Goal: Transaction & Acquisition: Book appointment/travel/reservation

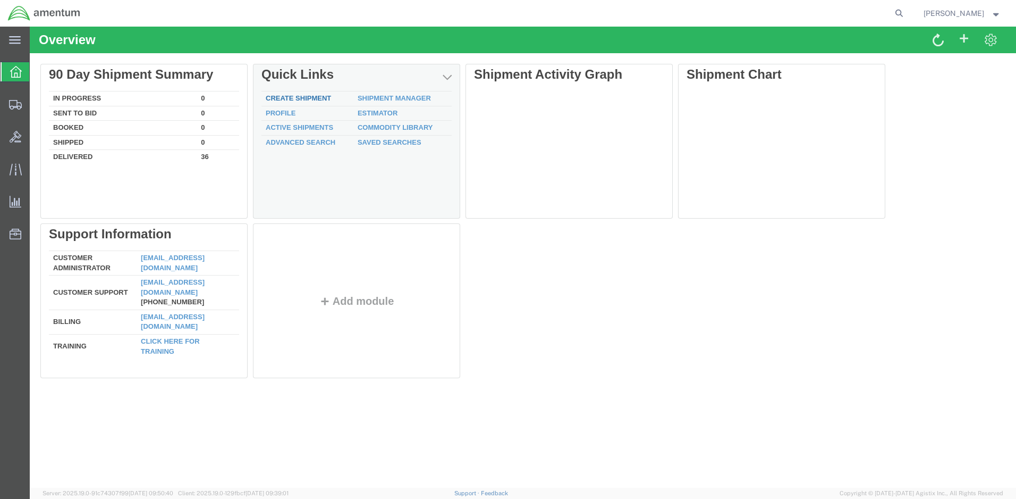
click at [300, 95] on link "Create Shipment" at bounding box center [298, 98] width 65 height 8
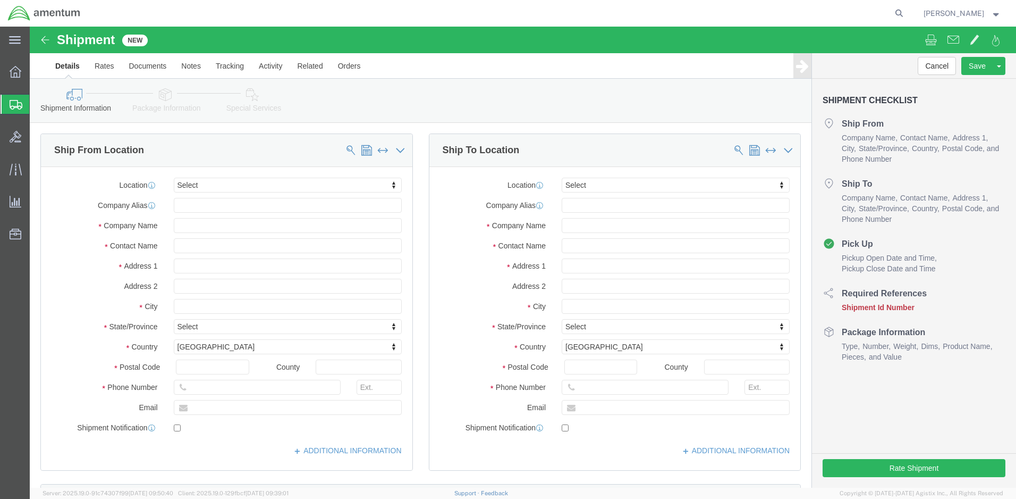
select select
click input "text"
type input "[PERSON_NAME]"
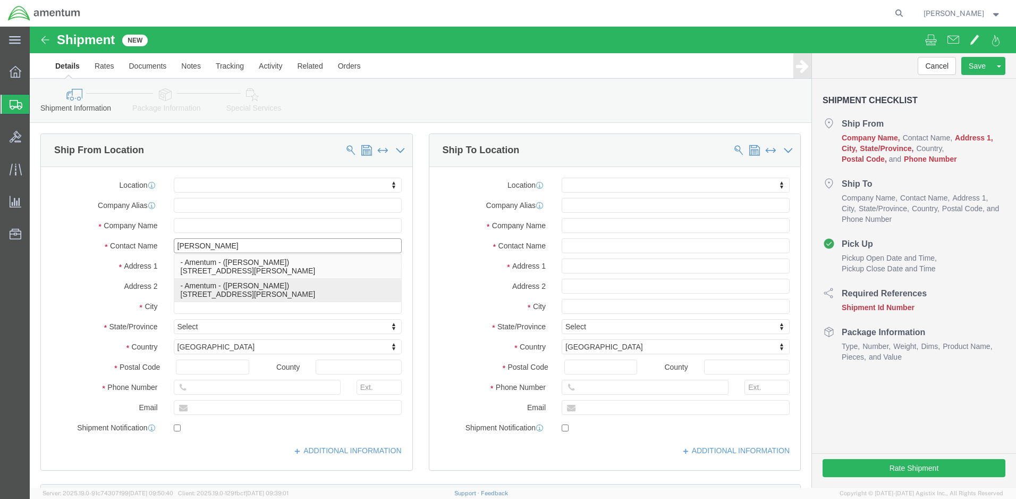
click p "- Amentum - ([PERSON_NAME]) [STREET_ADDRESS][PERSON_NAME]"
select select
type input "Amentum"
type input "[PERSON_NAME]"
type input "[GEOGRAPHIC_DATA]"
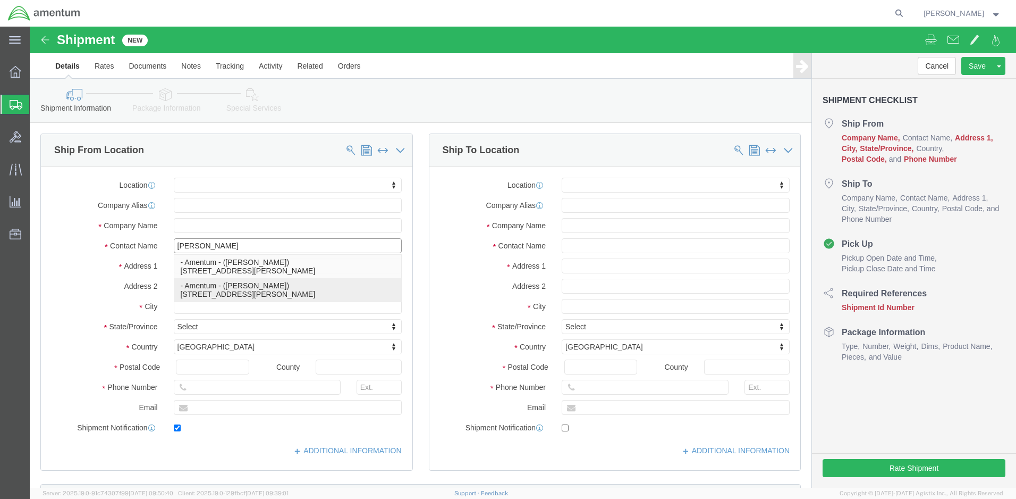
type input "BLDG 21"
type input "[PERSON_NAME]"
type input "92327"
type input "[PHONE_NUMBER]"
type input "[PERSON_NAME][EMAIL_ADDRESS][PERSON_NAME][DOMAIN_NAME]"
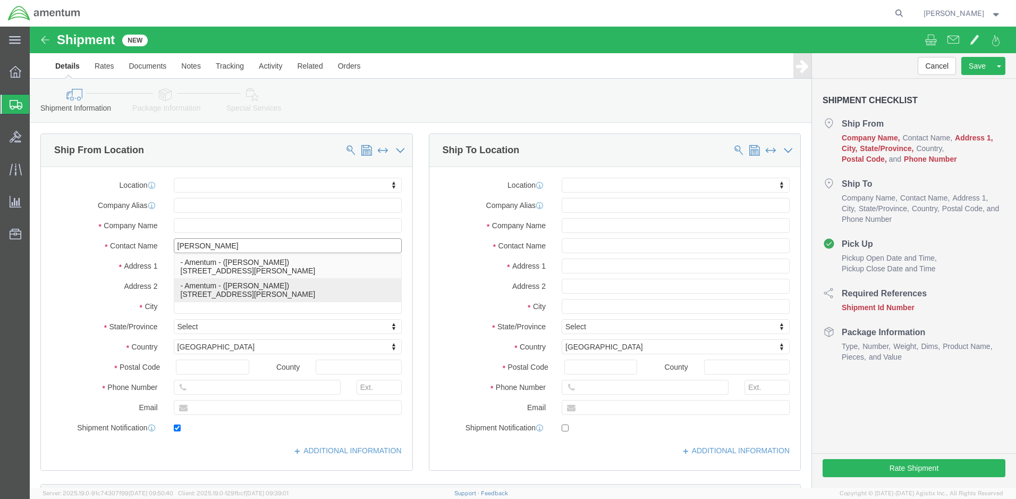
checkbox input "true"
select select "CA"
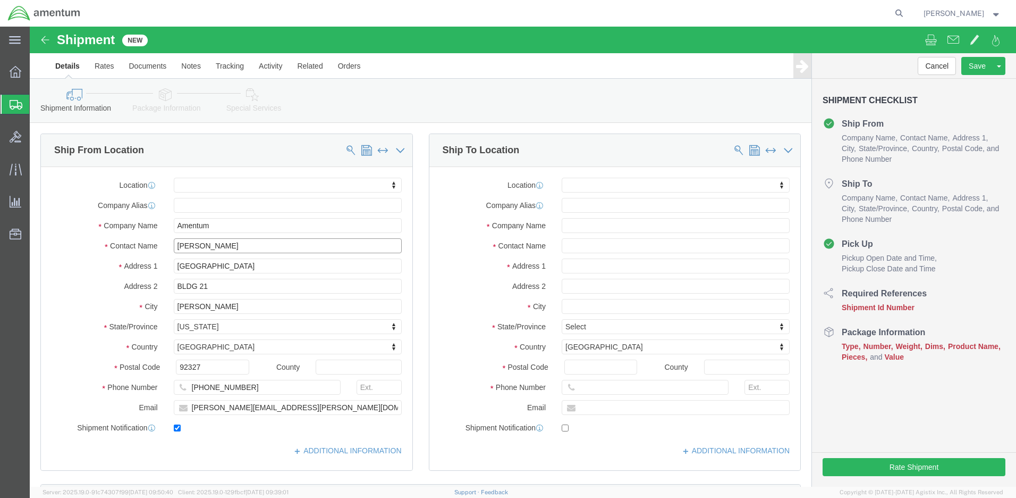
type input "[PERSON_NAME]"
click input "text"
type input "KD Analytical Calibration"
click input "text"
type input "[PERSON_NAME]"
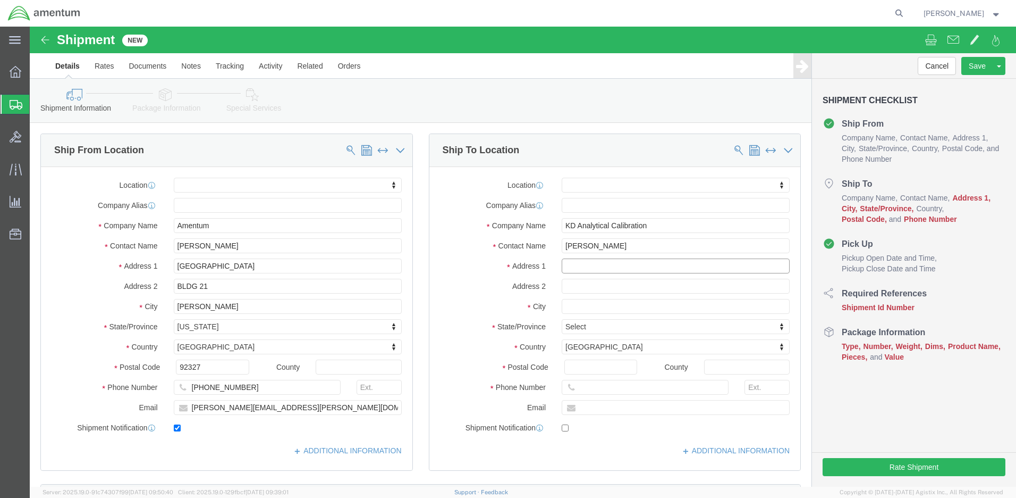
click input "text"
type input "[STREET_ADDRESS][PERSON_NAME]"
select select
click input "text"
type input "BLDG 28"
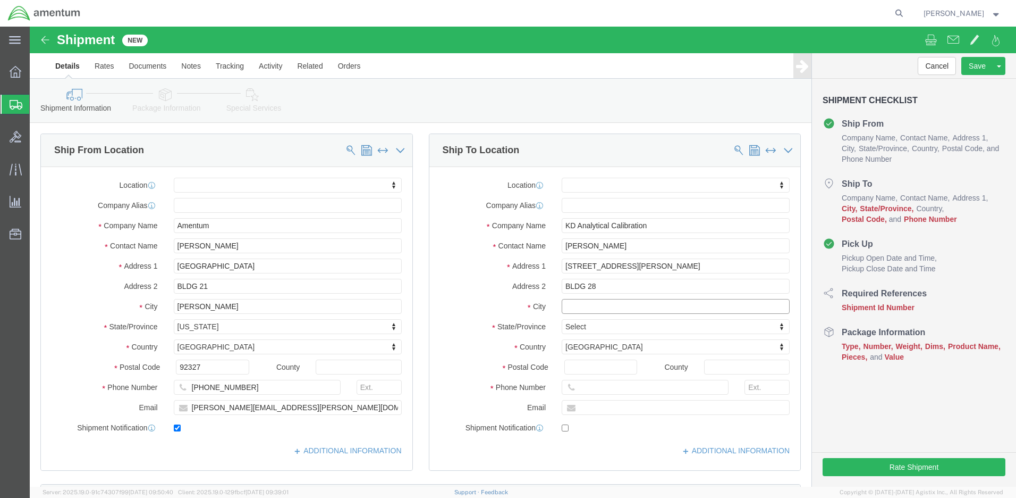
click input "text"
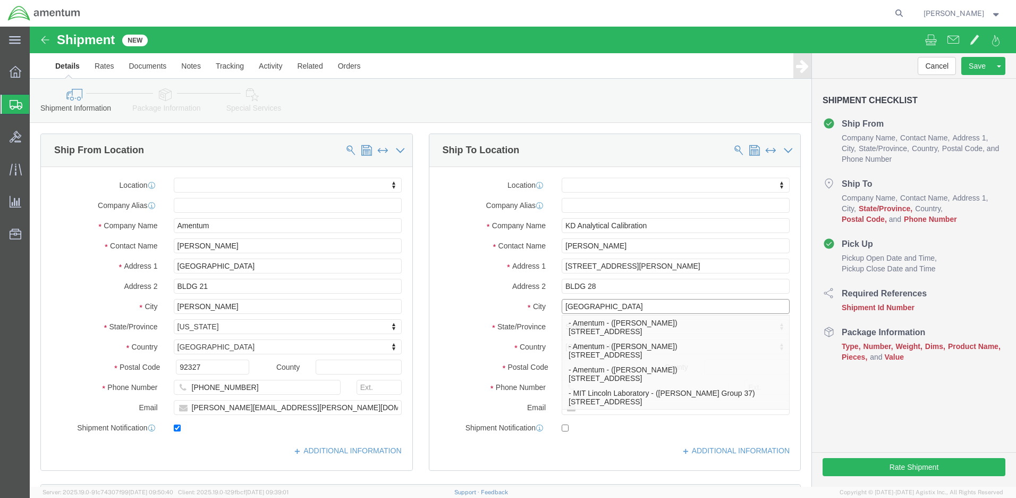
type input "[GEOGRAPHIC_DATA]"
click label "City"
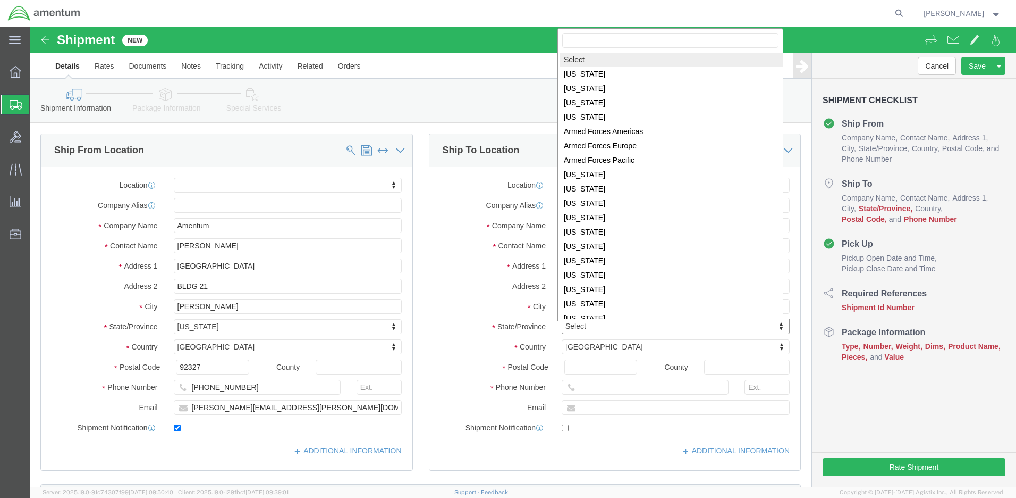
click body "Shipment New Details Rates Documents Notes Tracking Activity Related Orders Can…"
select select
select select "KY"
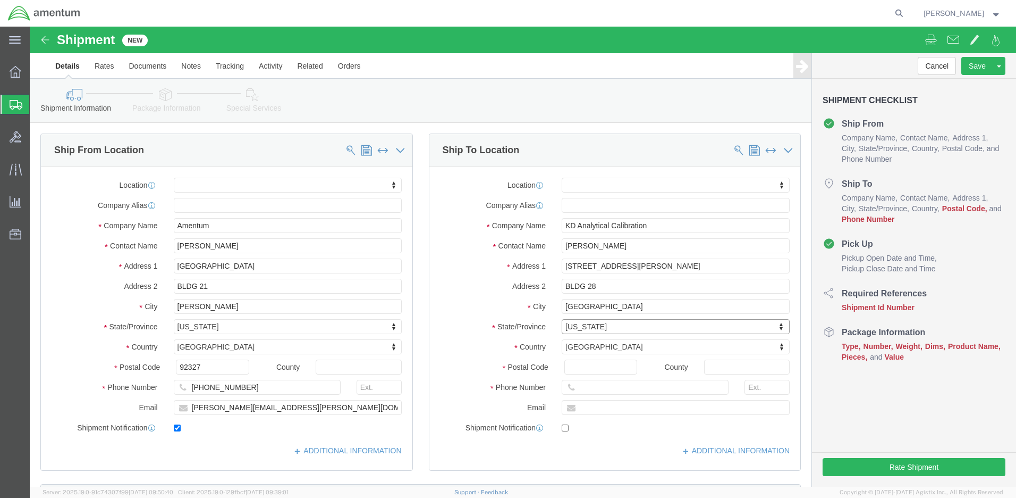
scroll to position [0, 0]
click input "Postal Code"
type input "40516"
select select
click input "text"
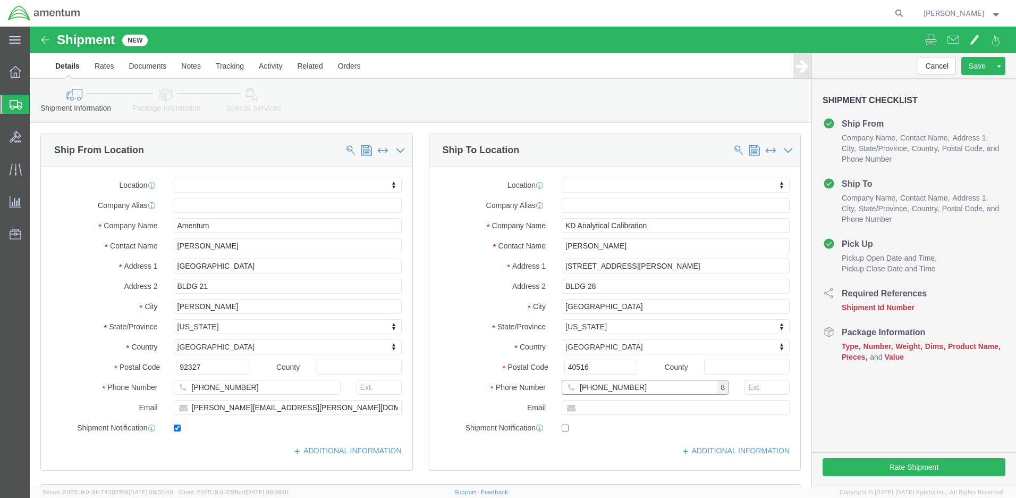
scroll to position [161, 0]
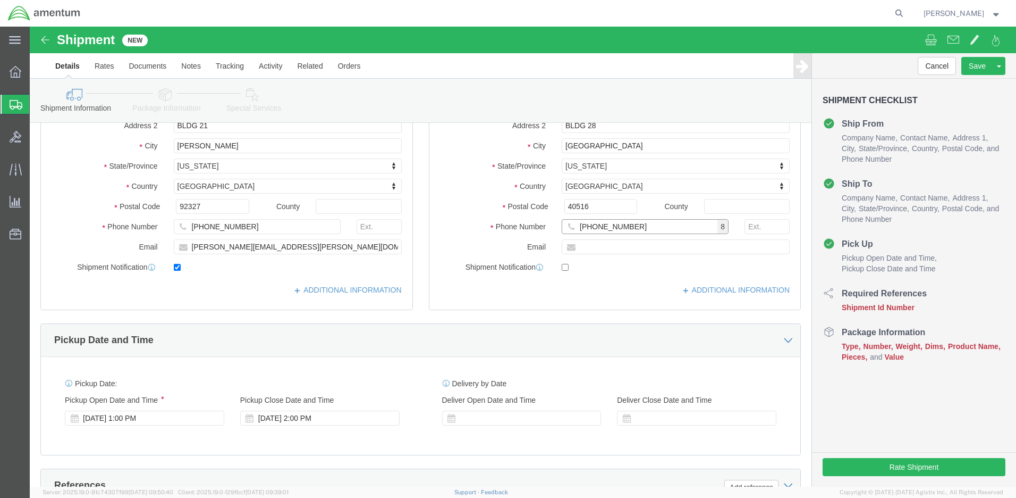
type input "[PHONE_NUMBER]"
click input "text"
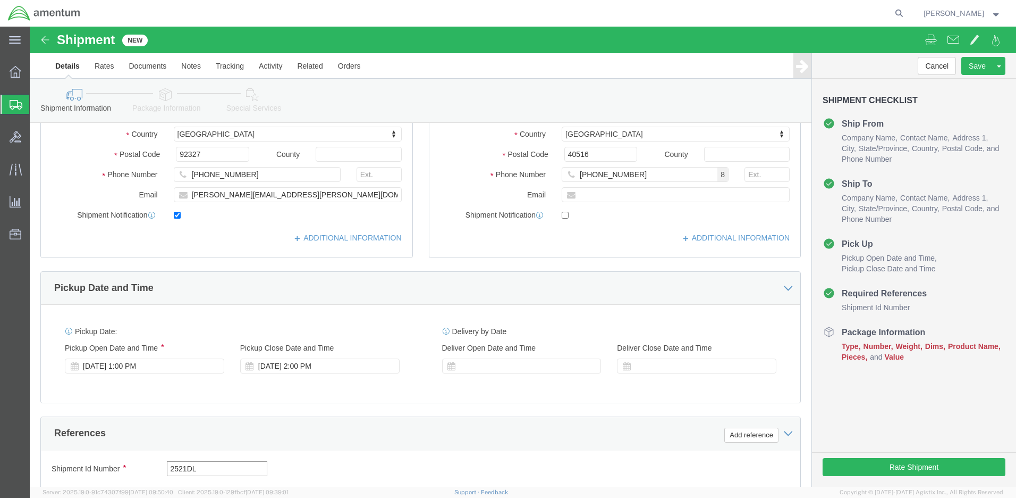
type input "2521DL"
click button "Continue"
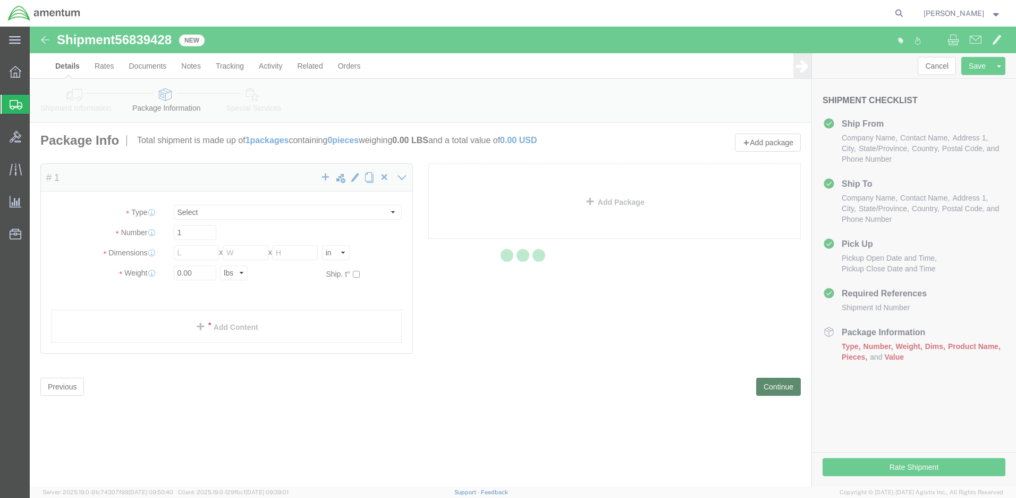
select select "CBOX"
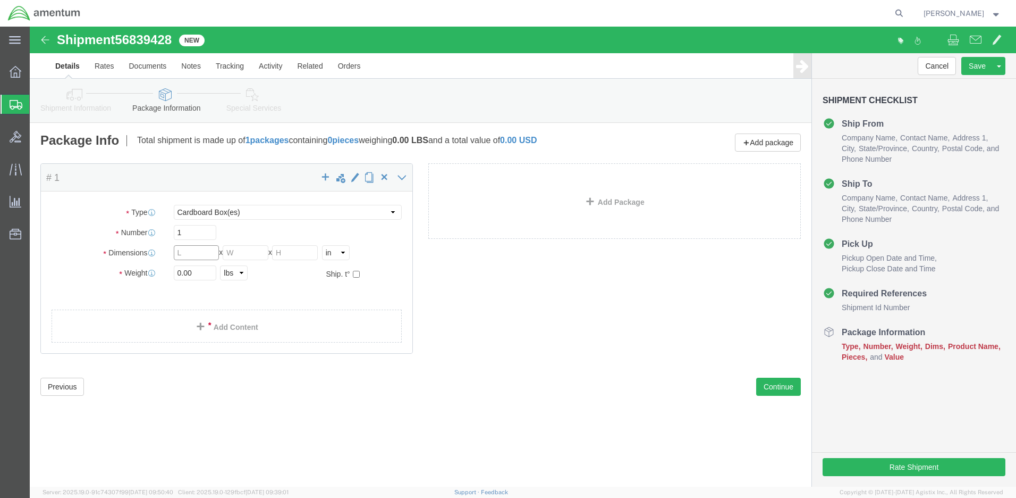
click input "text"
type input "12"
click input "text"
type input "9"
click input "text"
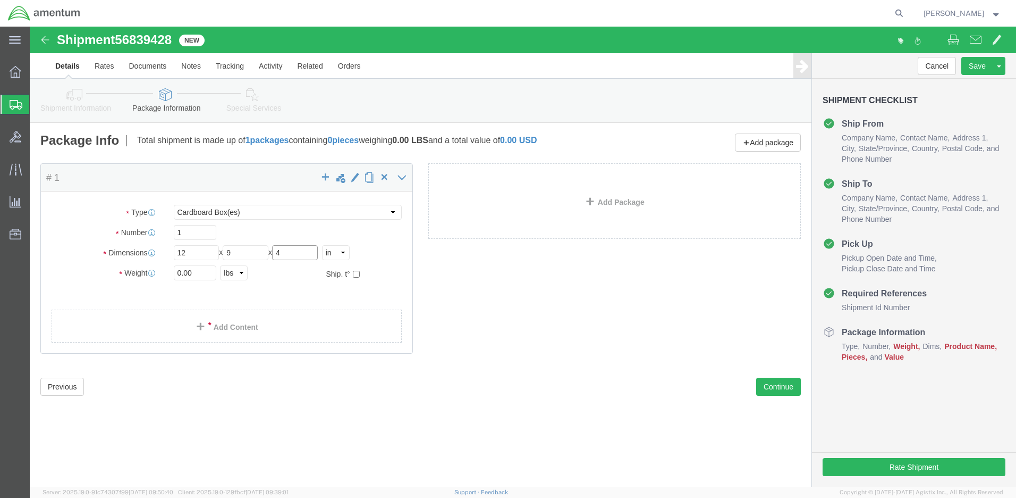
type input "4"
click input "0.00"
type input "0"
type input "4.0"
click link "Add Content"
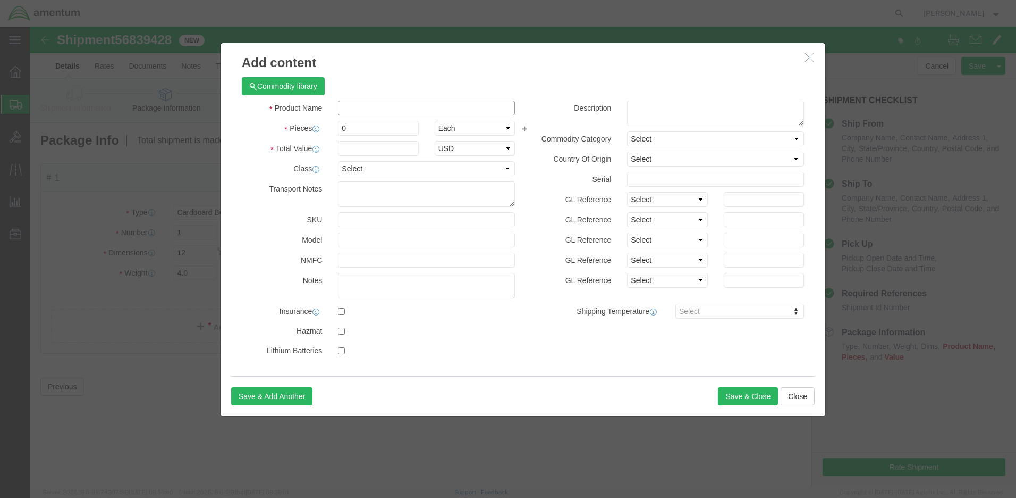
click input "text"
type input "SNIFFER"
click input "0"
type input "1"
click input "text"
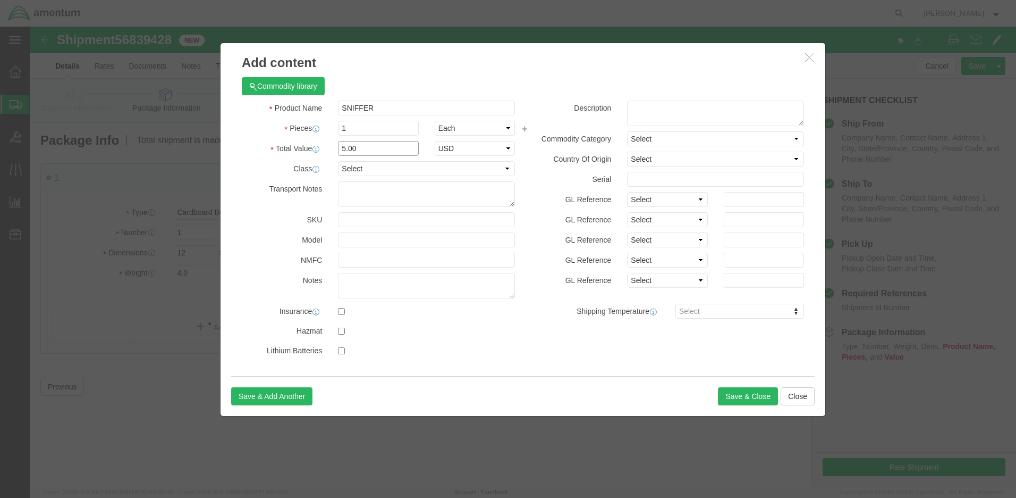
type input "5.00"
select select "50"
click button "Save & Close"
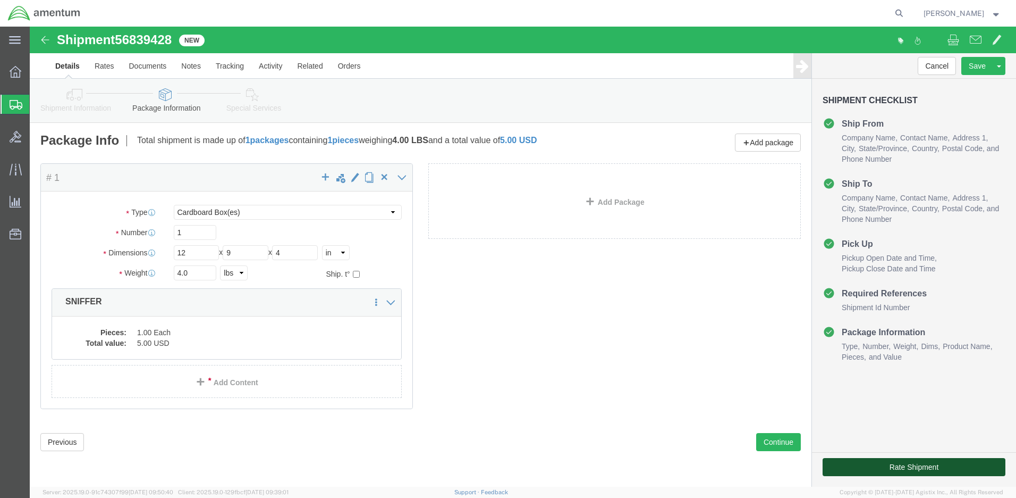
click button "Rate Shipment"
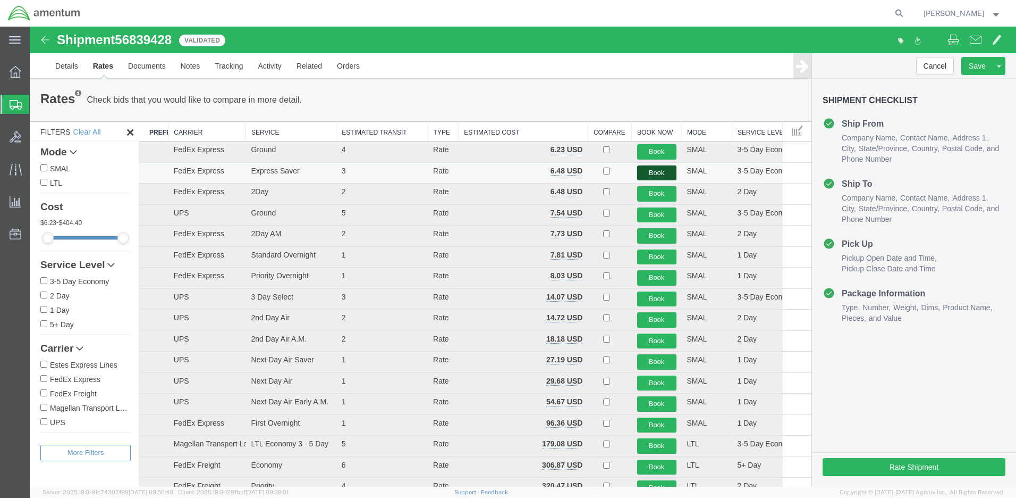
click at [652, 172] on button "Book" at bounding box center [656, 172] width 39 height 15
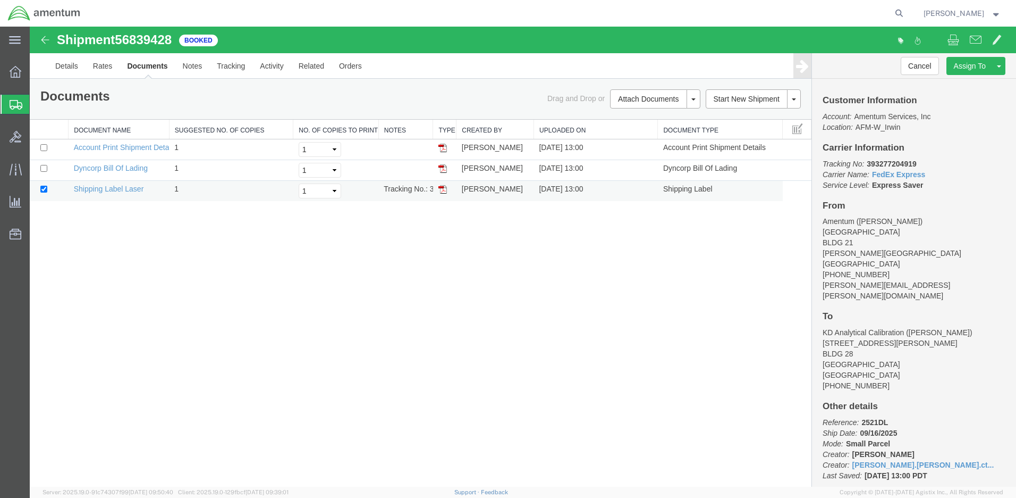
click at [442, 191] on img at bounding box center [443, 189] width 9 height 9
